Goal: Information Seeking & Learning: Find specific fact

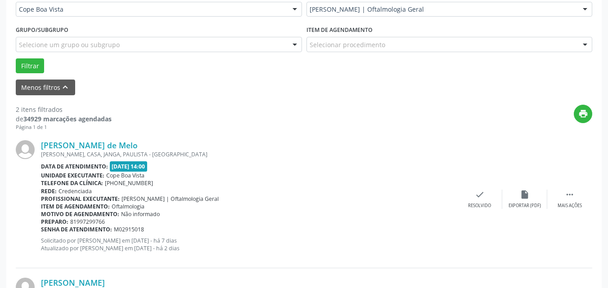
scroll to position [225, 0]
click at [78, 144] on link "[PERSON_NAME] de Melo" at bounding box center [89, 145] width 97 height 10
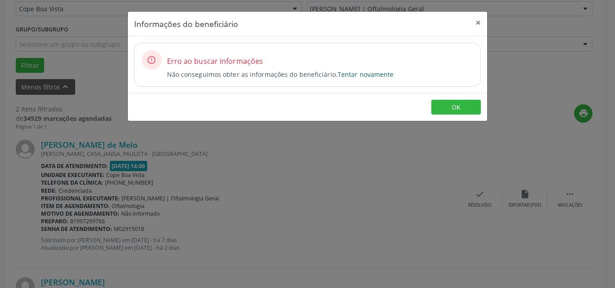
click at [369, 76] on link "Tentar novamente" at bounding box center [365, 74] width 56 height 9
click at [357, 77] on link "Tentar novamente" at bounding box center [365, 74] width 56 height 9
click at [442, 104] on button "OK" at bounding box center [455, 107] width 49 height 15
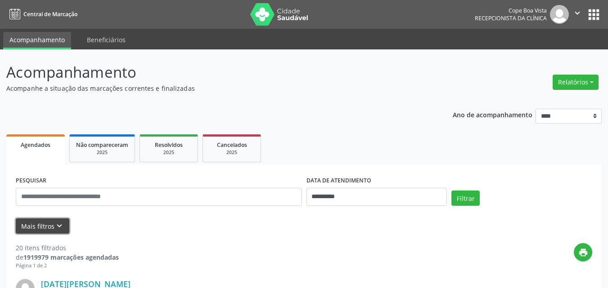
click at [56, 221] on icon "keyboard_arrow_down" at bounding box center [59, 226] width 10 height 10
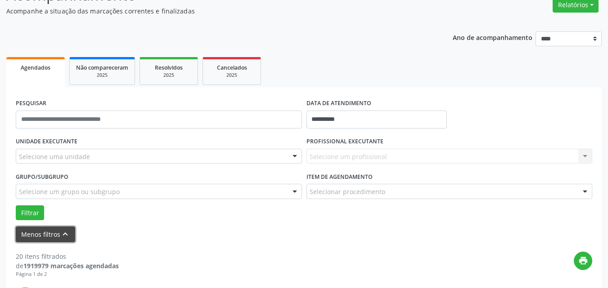
scroll to position [90, 0]
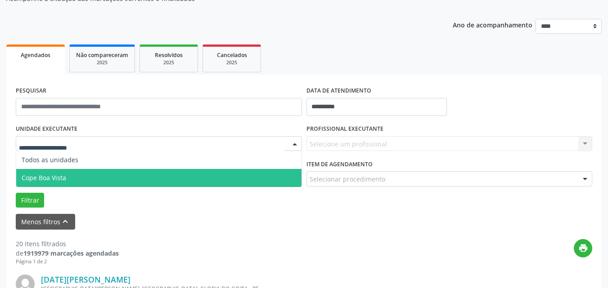
drag, startPoint x: 69, startPoint y: 181, endPoint x: 82, endPoint y: 175, distance: 14.5
click at [69, 180] on span "Cope Boa Vista" at bounding box center [158, 178] width 285 height 18
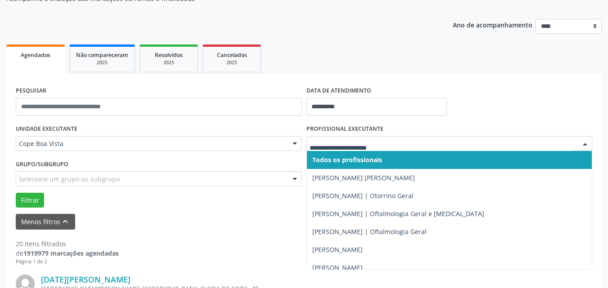
click at [361, 139] on div at bounding box center [449, 143] width 286 height 15
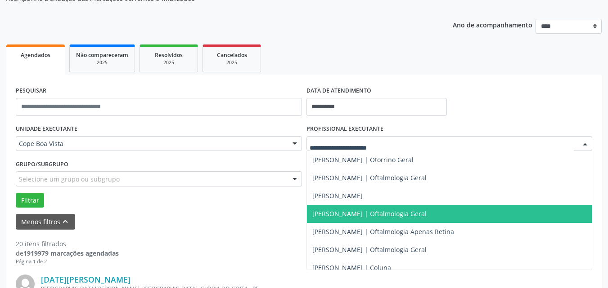
scroll to position [270, 0]
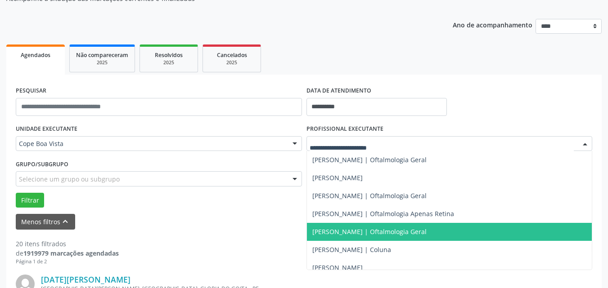
click at [339, 228] on span "[PERSON_NAME] | Oftalmologia Geral" at bounding box center [369, 232] width 114 height 9
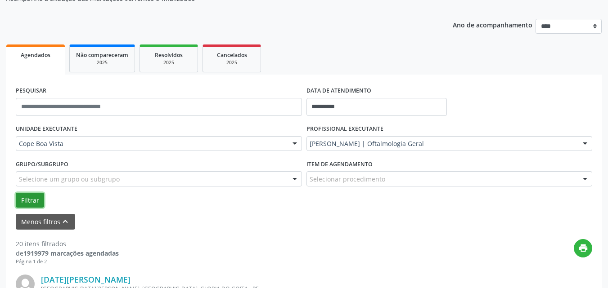
click at [29, 198] on button "Filtrar" at bounding box center [30, 200] width 28 height 15
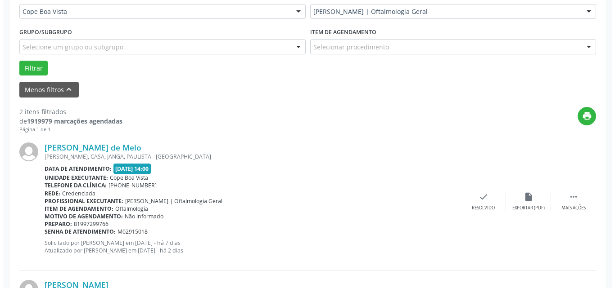
scroll to position [225, 0]
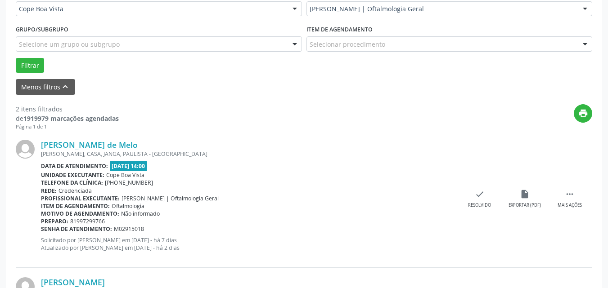
click at [78, 150] on div "[PERSON_NAME], CASA, JANGA, PAULISTA - [GEOGRAPHIC_DATA]" at bounding box center [249, 154] width 416 height 8
click at [79, 150] on div "[PERSON_NAME], CASA, JANGA, PAULISTA - [GEOGRAPHIC_DATA]" at bounding box center [249, 154] width 416 height 8
click at [81, 145] on link "[PERSON_NAME] de Melo" at bounding box center [89, 145] width 97 height 10
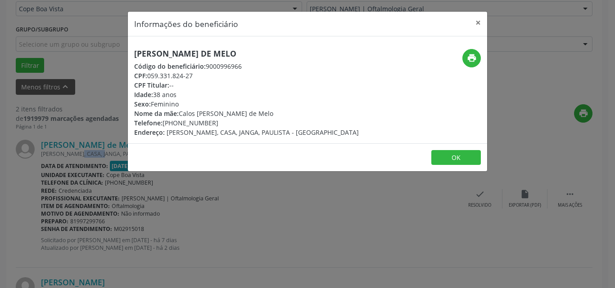
drag, startPoint x: 148, startPoint y: 76, endPoint x: 165, endPoint y: 79, distance: 17.4
click at [203, 69] on div "[PERSON_NAME] de Melo Código do beneficiário: 9000996966 CPF: 059.331.824-27 CP…" at bounding box center [246, 93] width 225 height 88
click at [157, 80] on div "CPF: 059.331.824-27" at bounding box center [246, 75] width 225 height 9
drag, startPoint x: 153, startPoint y: 76, endPoint x: 193, endPoint y: 73, distance: 41.1
click at [193, 73] on div "CPF: 059.331.824-27" at bounding box center [246, 75] width 225 height 9
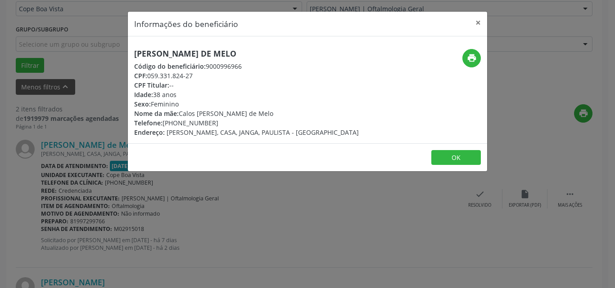
copy div "059.331.824-27"
click at [255, 167] on footer "OK" at bounding box center [307, 158] width 359 height 28
click at [85, 219] on div "Informações do beneficiário × [PERSON_NAME] de Melo Código do beneficiário: 900…" at bounding box center [307, 144] width 615 height 288
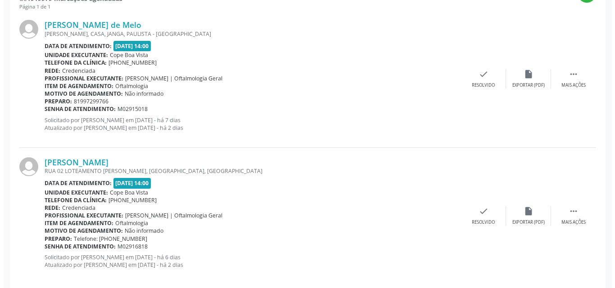
scroll to position [357, 0]
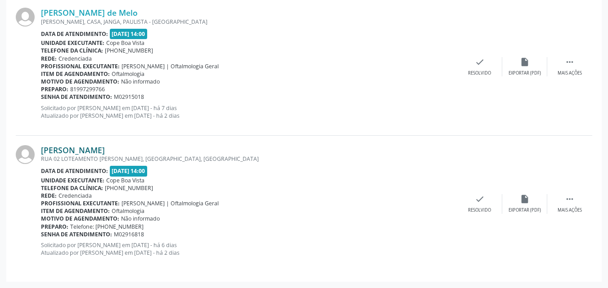
click at [97, 148] on link "[PERSON_NAME]" at bounding box center [73, 150] width 64 height 10
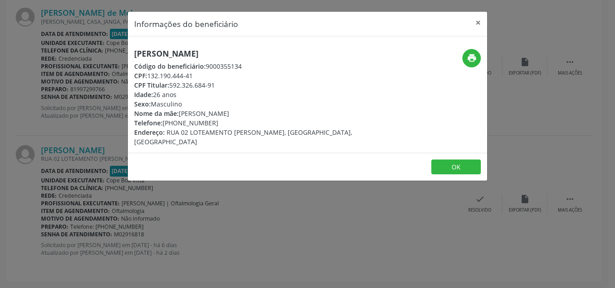
drag, startPoint x: 149, startPoint y: 77, endPoint x: 193, endPoint y: 73, distance: 44.2
click at [193, 73] on div "CPF: 132.190.444-41" at bounding box center [247, 75] width 227 height 9
copy div "132.190.444-41"
